Goal: Information Seeking & Learning: Find specific fact

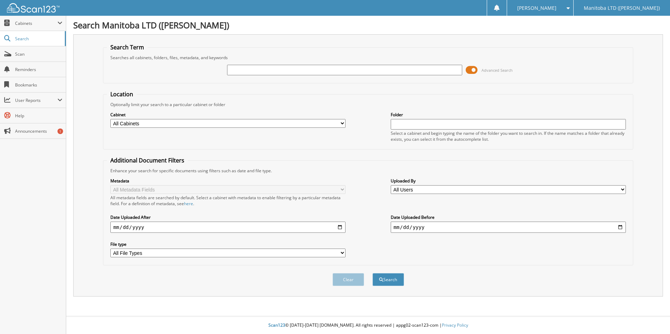
click at [266, 70] on input "text" at bounding box center [344, 70] width 235 height 11
type input "[PERSON_NAME]"
click at [372, 273] on button "Search" at bounding box center [388, 279] width 32 height 13
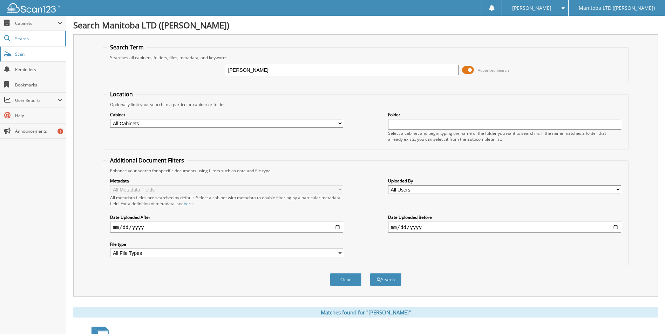
click at [26, 58] on link "Scan" at bounding box center [33, 54] width 66 height 15
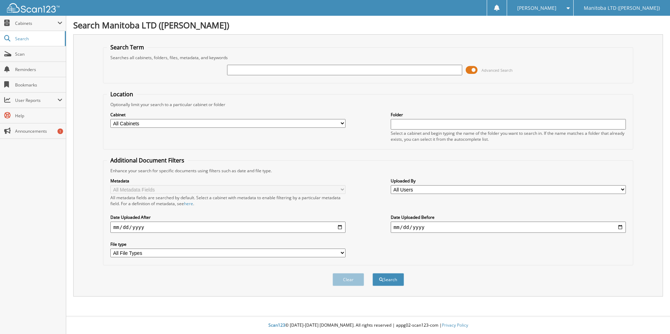
drag, startPoint x: 0, startPoint y: 0, endPoint x: 260, endPoint y: 75, distance: 270.2
click at [260, 75] on input "text" at bounding box center [344, 70] width 235 height 11
type input "A38070"
click at [372, 273] on button "Search" at bounding box center [388, 279] width 32 height 13
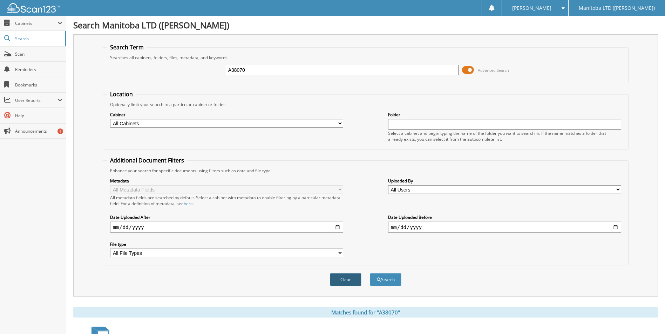
click at [350, 278] on button "Clear" at bounding box center [346, 279] width 32 height 13
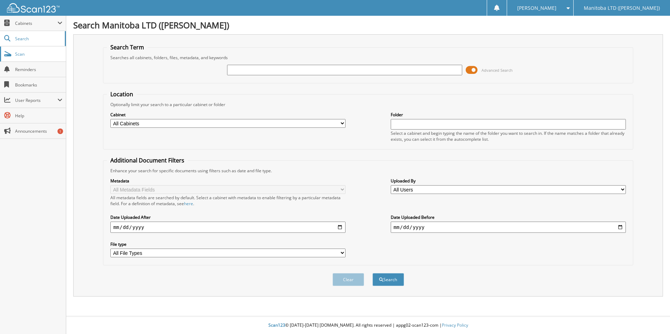
click at [33, 58] on link "Scan" at bounding box center [33, 54] width 66 height 15
click at [28, 52] on span "Scan" at bounding box center [38, 54] width 47 height 6
click at [243, 68] on input "text" at bounding box center [344, 70] width 235 height 11
type input "clarks53733"
click at [372, 273] on button "Search" at bounding box center [388, 279] width 32 height 13
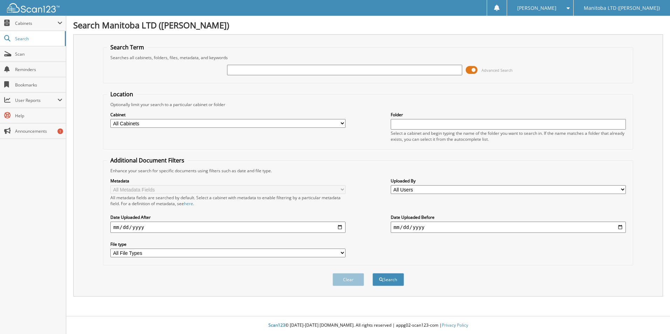
click at [232, 71] on input "text" at bounding box center [344, 70] width 235 height 11
type input "[PERSON_NAME]"
click at [372, 273] on button "Search" at bounding box center [388, 279] width 32 height 13
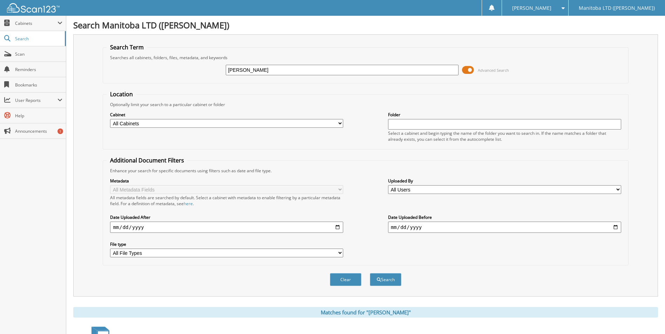
drag, startPoint x: 258, startPoint y: 73, endPoint x: 174, endPoint y: 72, distance: 84.4
click at [174, 72] on div "[PERSON_NAME] Advanced Search" at bounding box center [365, 70] width 517 height 19
type input "[PERSON_NAME]"
click at [370, 273] on button "Search" at bounding box center [386, 279] width 32 height 13
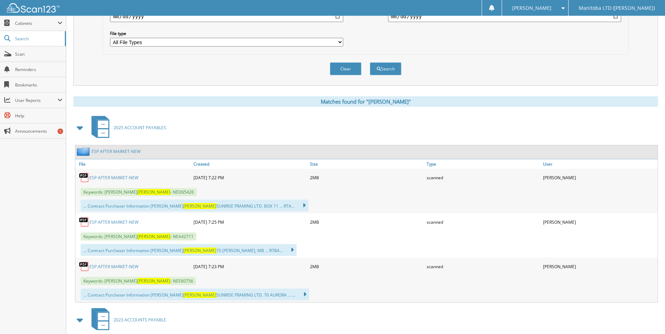
scroll to position [210, 0]
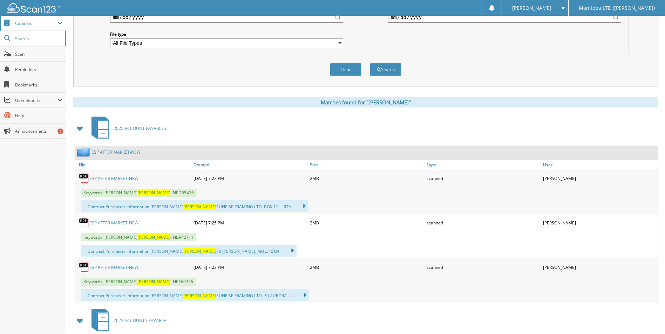
click at [39, 20] on span "Cabinets" at bounding box center [36, 23] width 42 height 6
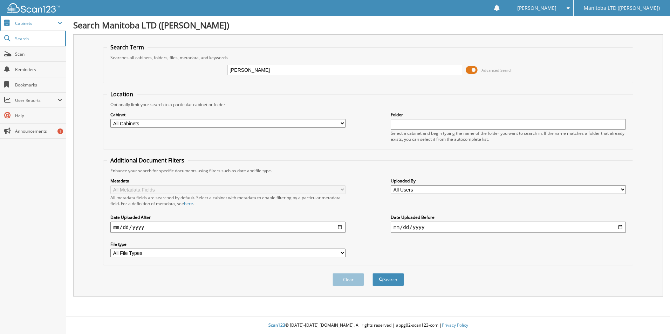
click at [39, 25] on span "Cabinets" at bounding box center [36, 23] width 42 height 6
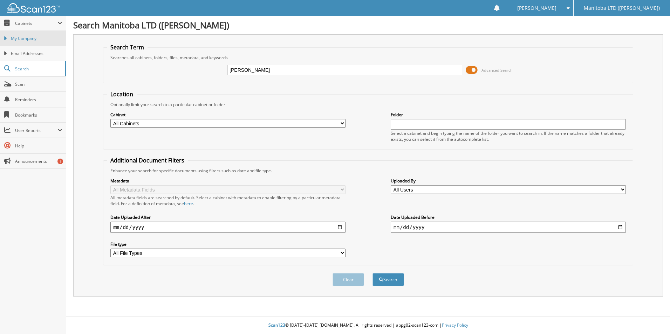
click at [40, 39] on span "My Company" at bounding box center [37, 38] width 52 height 6
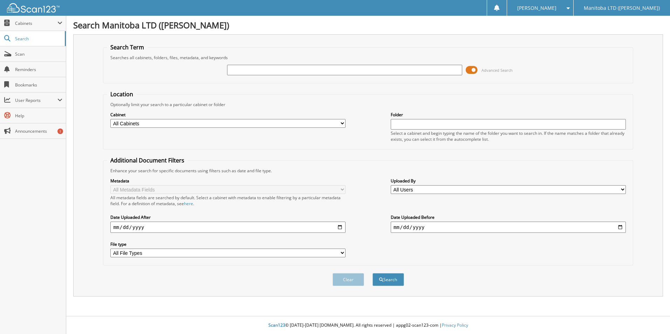
drag, startPoint x: 0, startPoint y: 0, endPoint x: 247, endPoint y: 72, distance: 257.0
click at [247, 72] on input "text" at bounding box center [344, 70] width 235 height 11
type input "a38630"
click at [372, 273] on button "Search" at bounding box center [388, 279] width 32 height 13
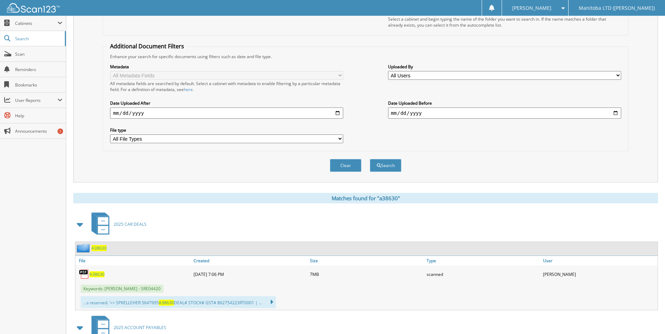
scroll to position [200, 0]
